Goal: Find specific page/section: Find specific page/section

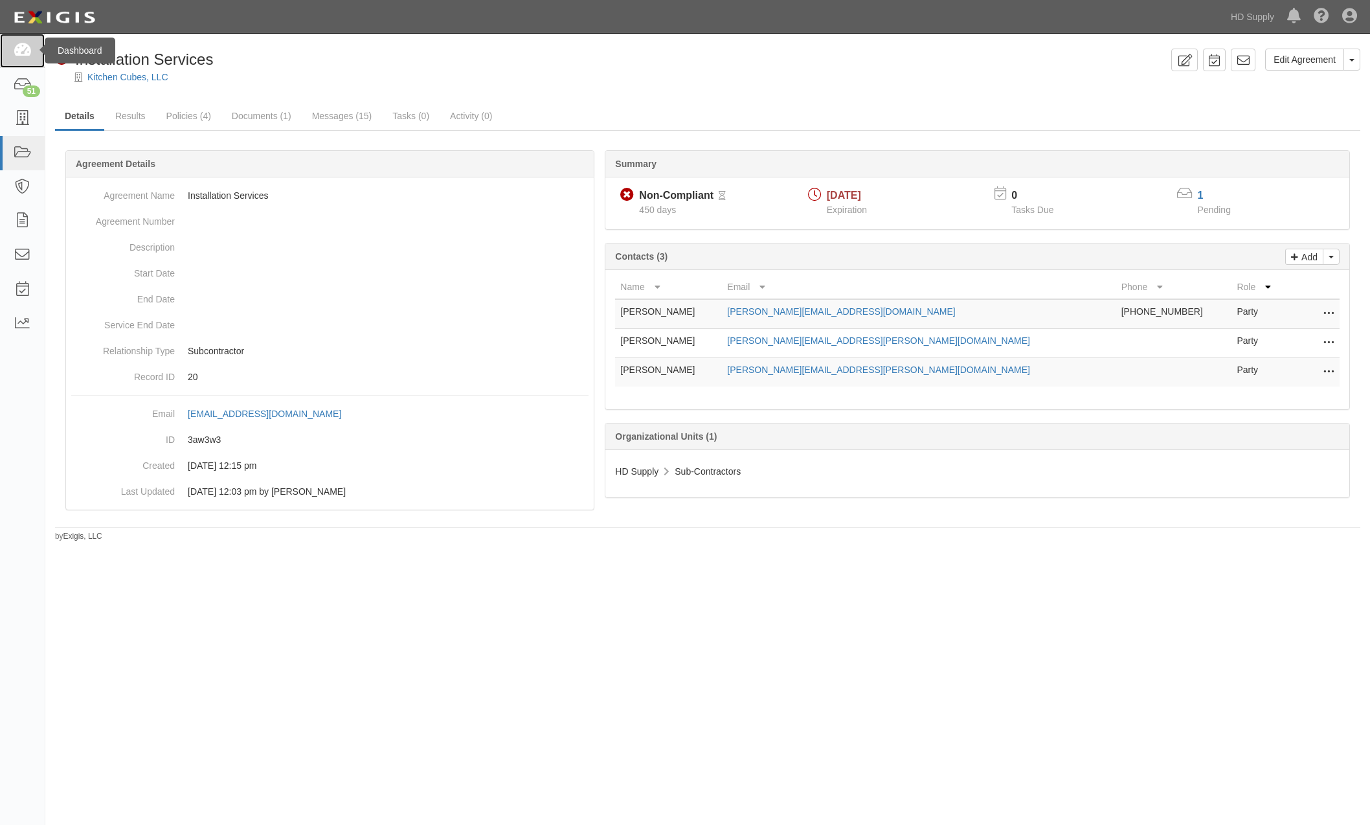
click at [26, 52] on icon at bounding box center [22, 50] width 18 height 15
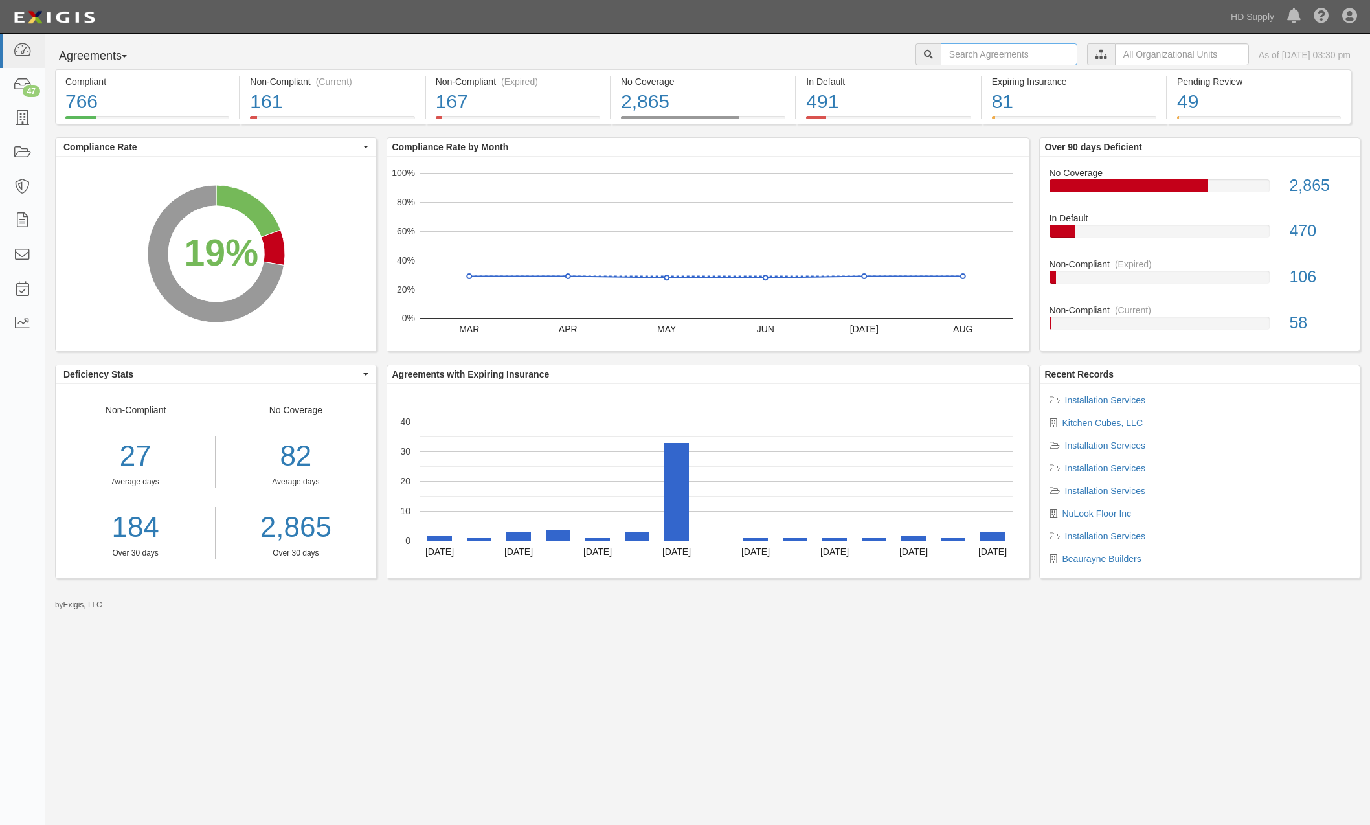
click at [941, 62] on input "text" at bounding box center [1009, 54] width 137 height 22
type input "Big Rock"
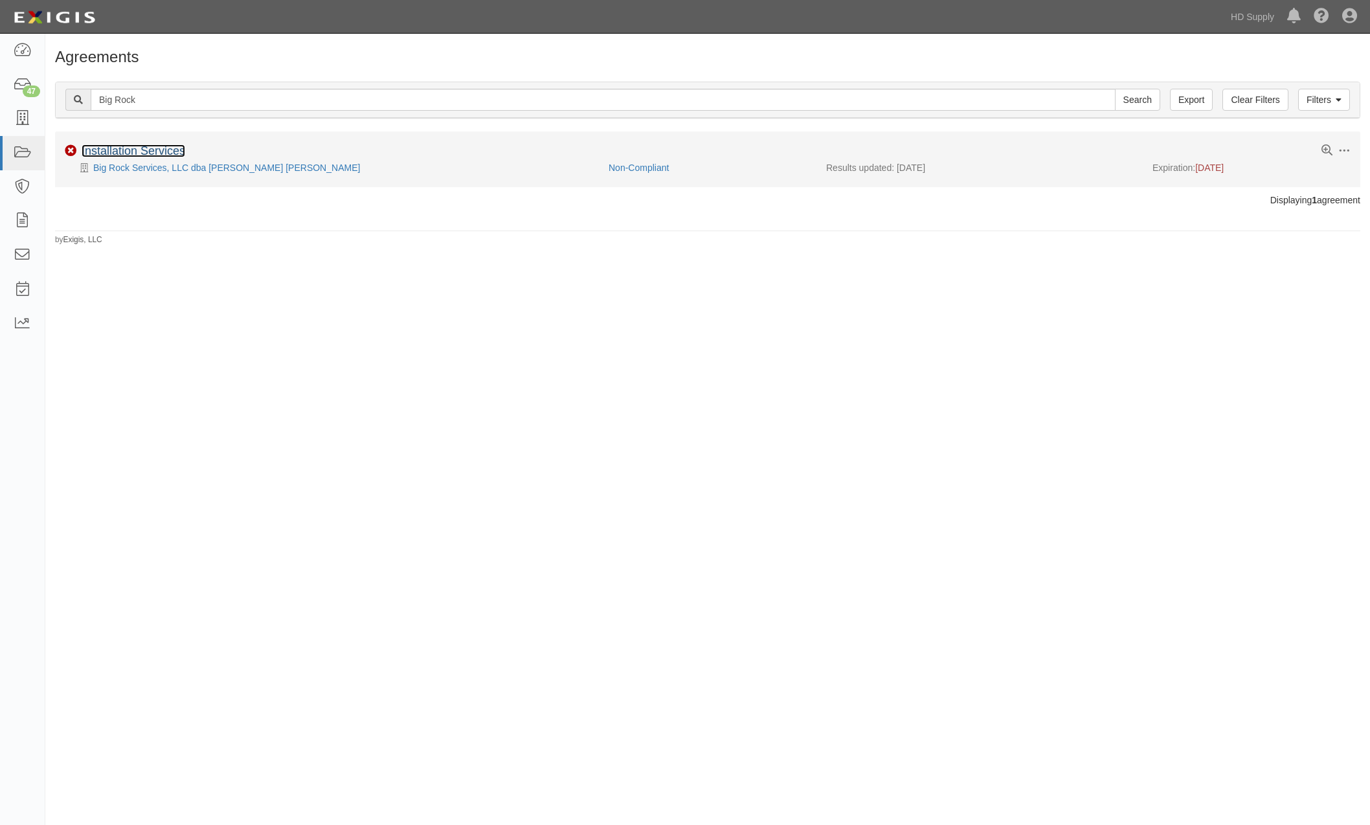
click at [142, 149] on link "Installation Services" at bounding box center [134, 150] width 104 height 13
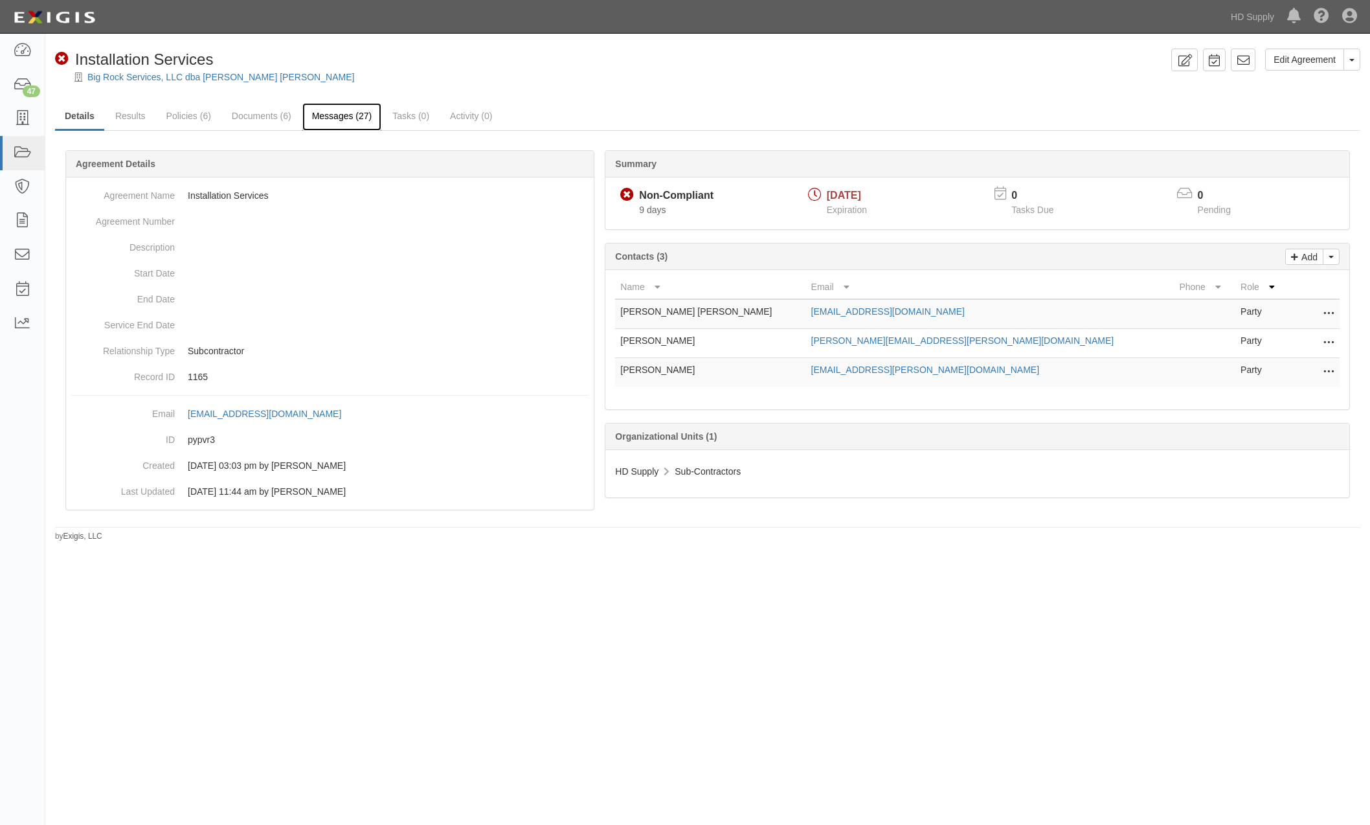
click at [352, 120] on link "Messages (27)" at bounding box center [342, 117] width 80 height 28
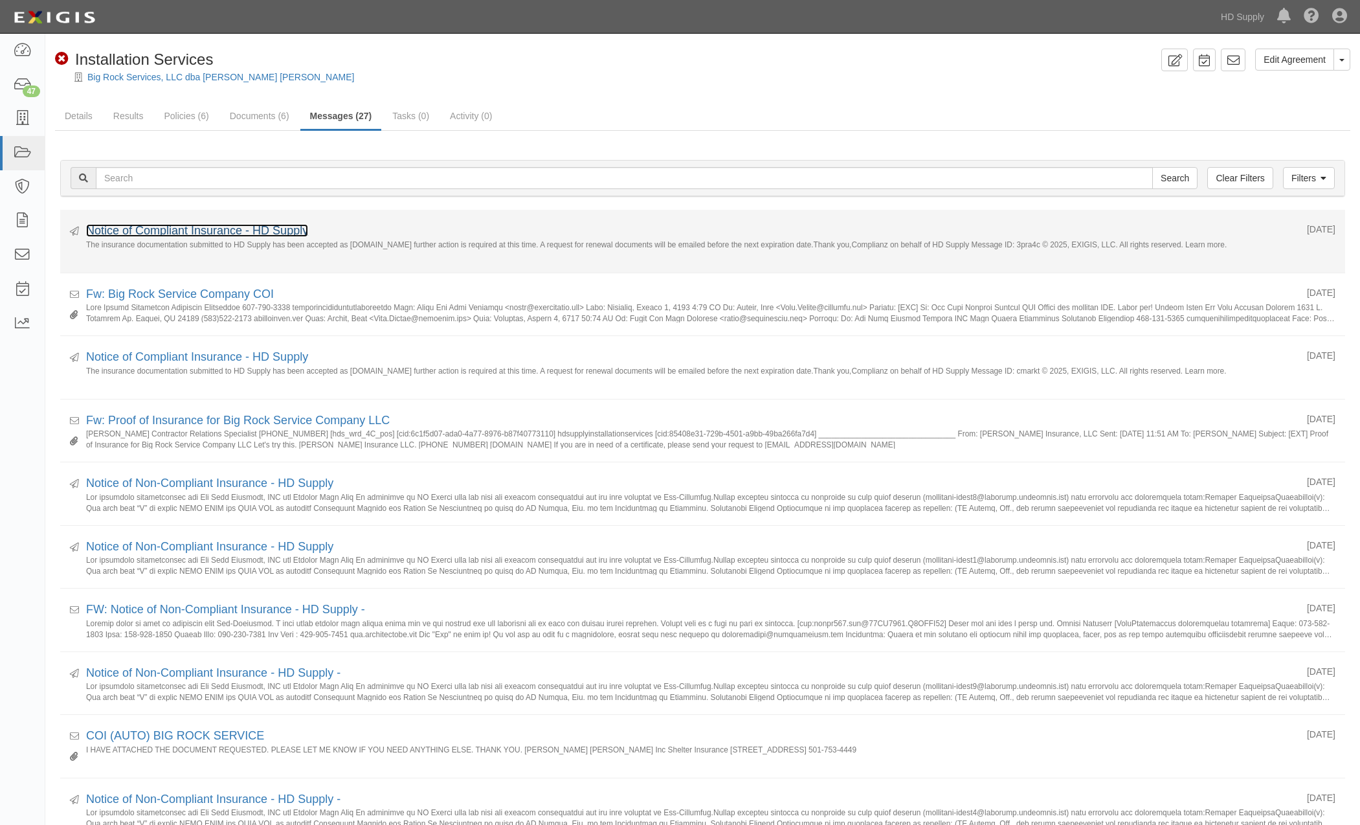
click at [223, 232] on link "Notice of Compliant Insurance - HD Supply" at bounding box center [197, 230] width 222 height 13
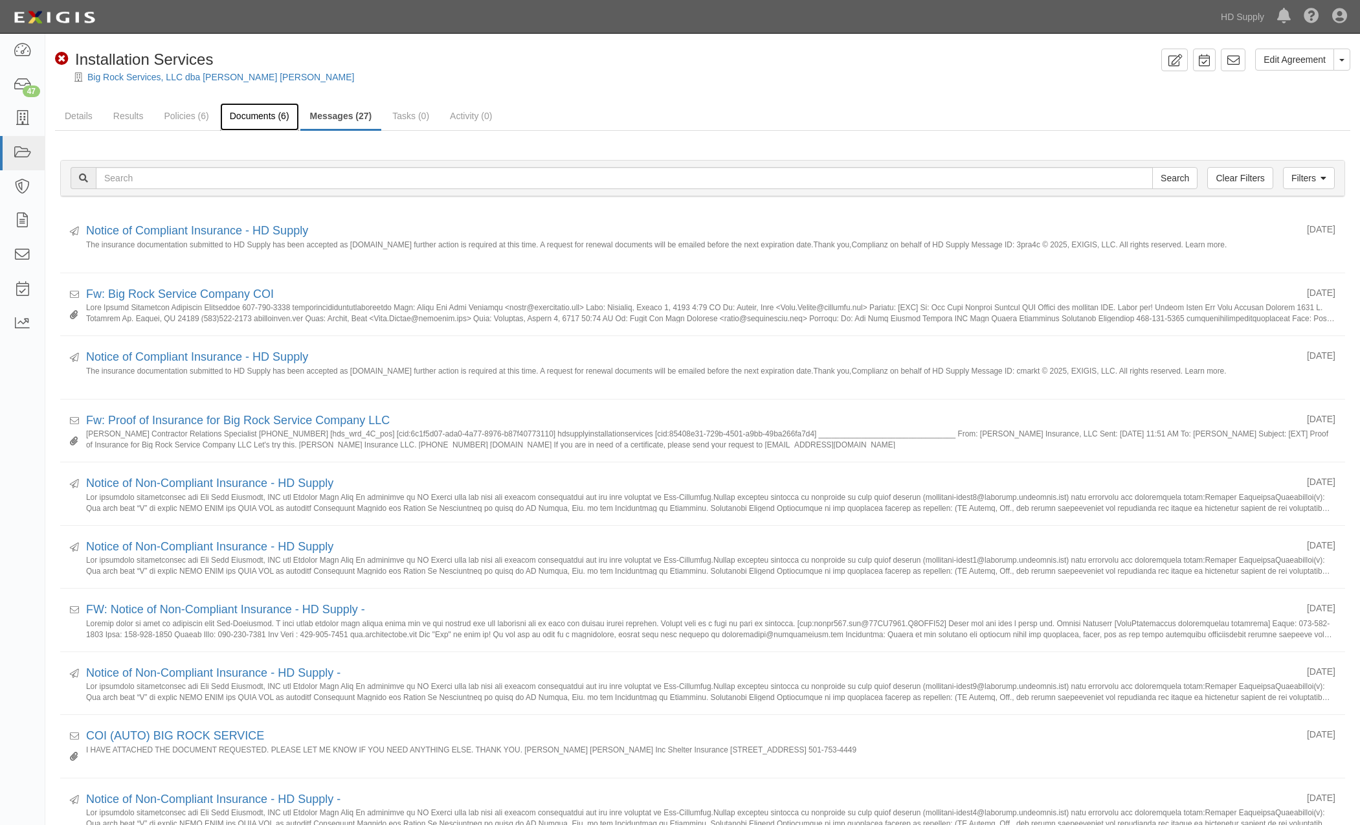
click at [264, 117] on link "Documents (6)" at bounding box center [259, 117] width 79 height 28
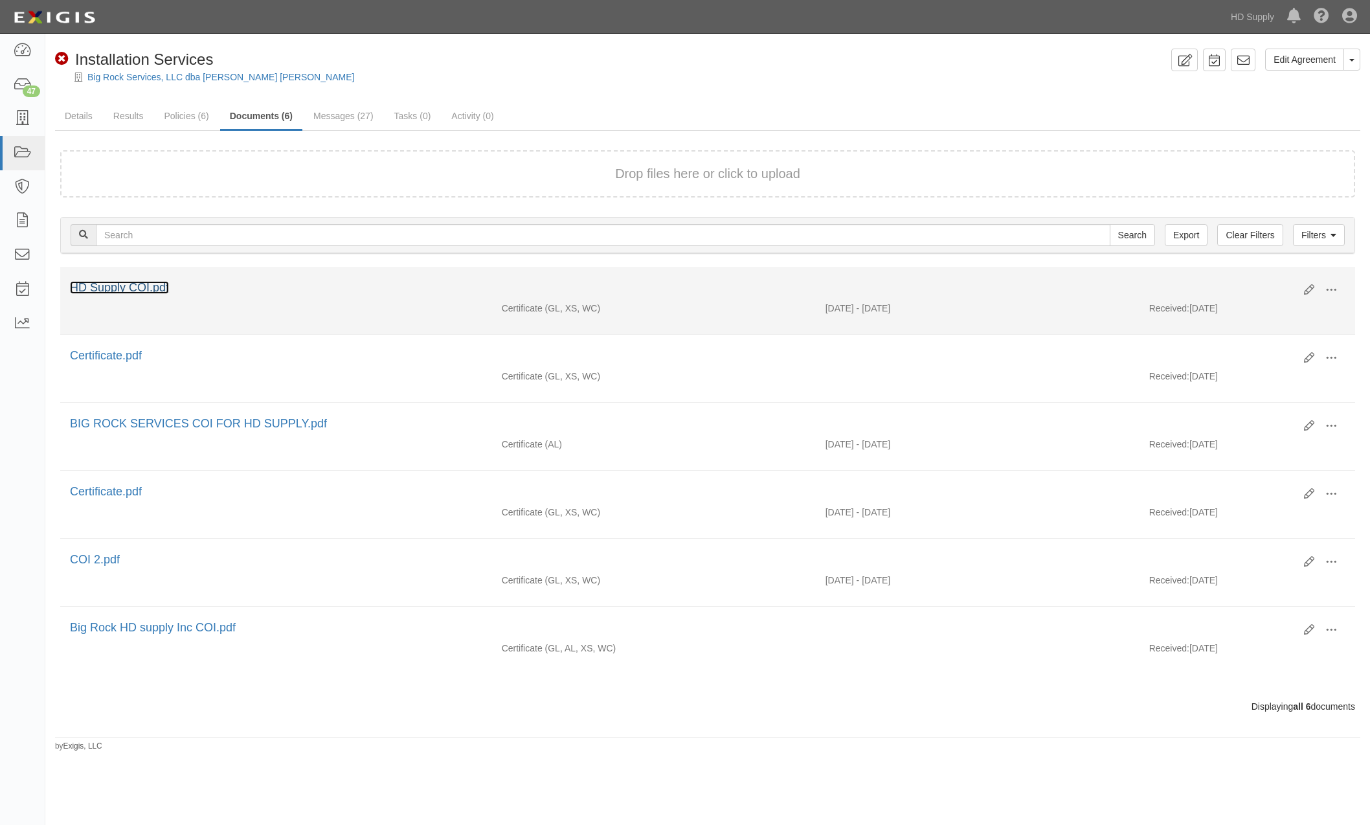
click at [142, 290] on link "HD Supply COI.pdf" at bounding box center [119, 287] width 99 height 13
click at [166, 281] on link "HD Supply COI.pdf" at bounding box center [119, 287] width 99 height 13
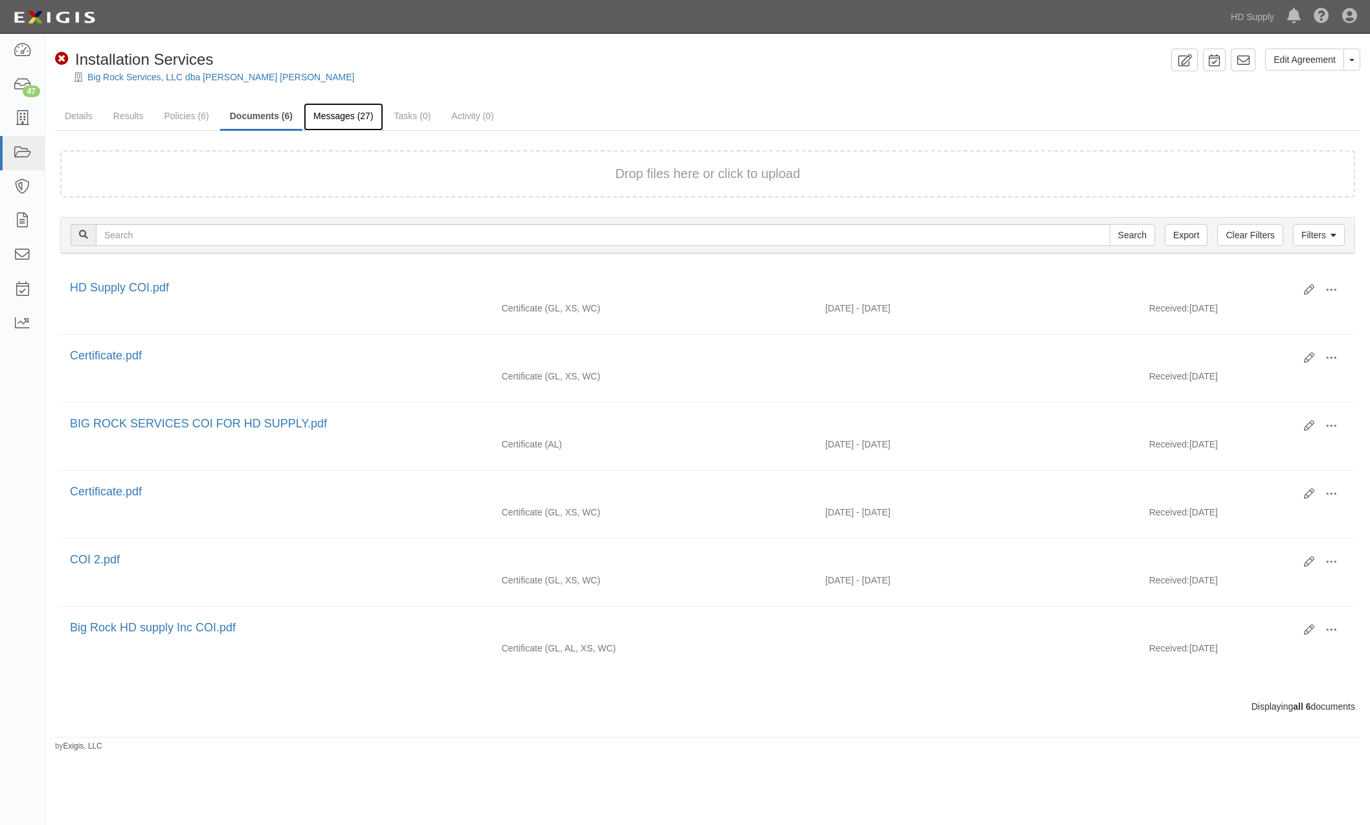
click at [355, 115] on link "Messages (27)" at bounding box center [344, 117] width 80 height 28
